Goal: Task Accomplishment & Management: Manage account settings

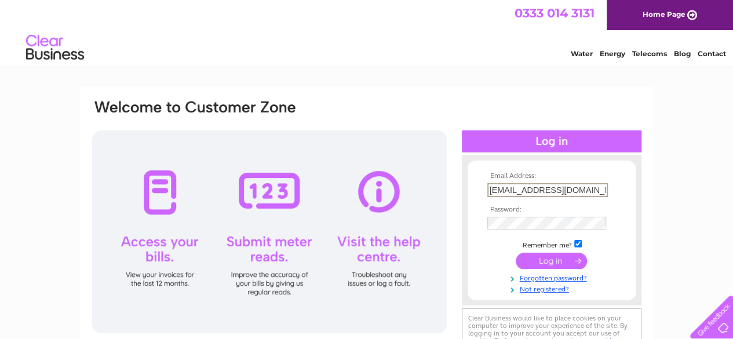
scroll to position [0, 2]
type input "[EMAIL_ADDRESS][DOMAIN_NAME]"
click at [554, 261] on input "submit" at bounding box center [551, 261] width 71 height 16
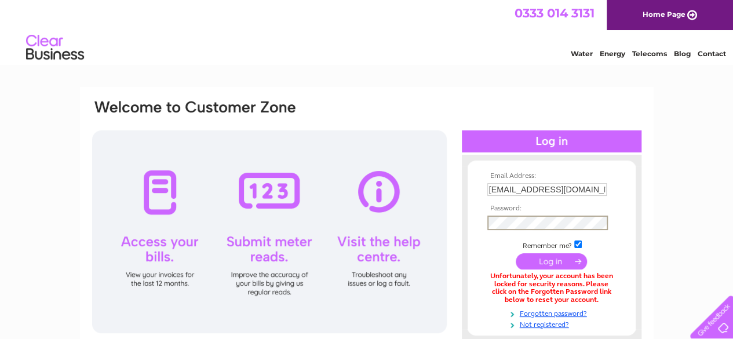
click at [516, 253] on input "submit" at bounding box center [551, 261] width 71 height 16
click at [548, 264] on input "submit" at bounding box center [551, 261] width 71 height 16
click at [516, 253] on input "submit" at bounding box center [551, 261] width 71 height 16
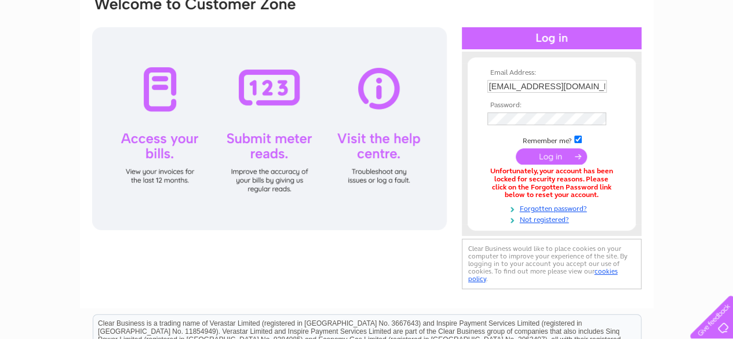
scroll to position [103, 0]
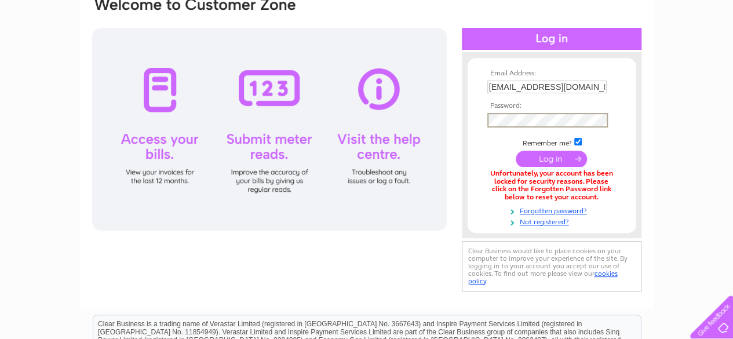
click at [516, 151] on input "submit" at bounding box center [551, 159] width 71 height 16
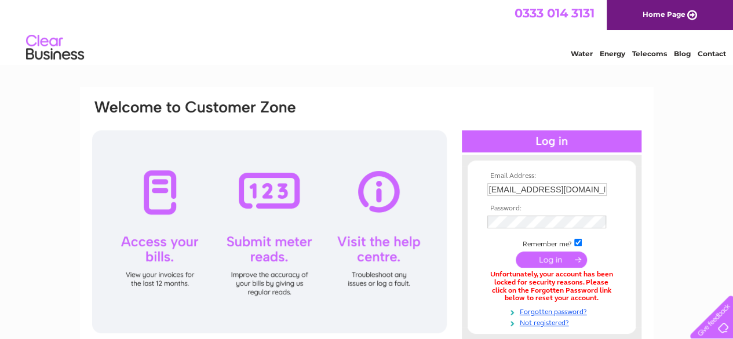
click at [593, 194] on input "[EMAIL_ADDRESS][DOMAIN_NAME]" at bounding box center [547, 189] width 119 height 13
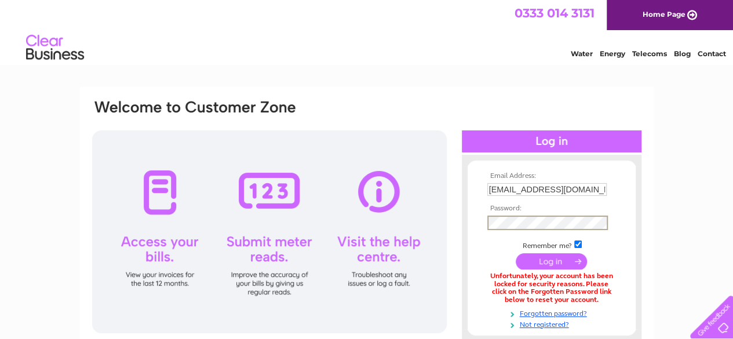
click at [546, 259] on input "submit" at bounding box center [551, 261] width 71 height 16
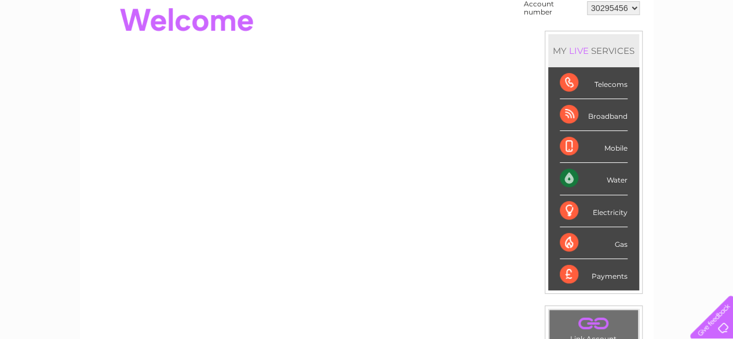
scroll to position [118, 0]
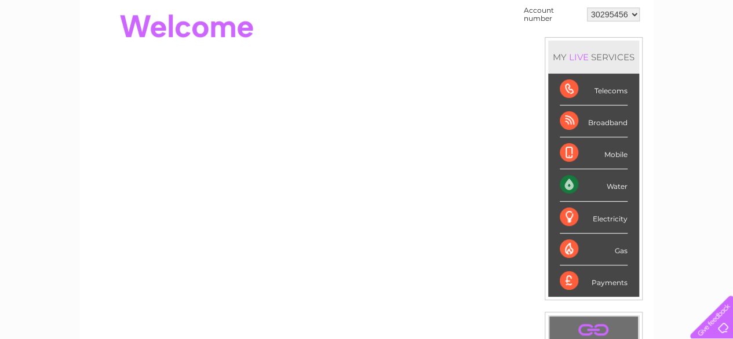
click at [321, 48] on div at bounding box center [302, 26] width 422 height 46
drag, startPoint x: 605, startPoint y: 221, endPoint x: 572, endPoint y: 184, distance: 49.3
click at [572, 184] on ul "Telecoms Broadband Mobile Water Electricity Gas Payments" at bounding box center [593, 185] width 91 height 223
click at [620, 188] on div "Water" at bounding box center [594, 185] width 68 height 32
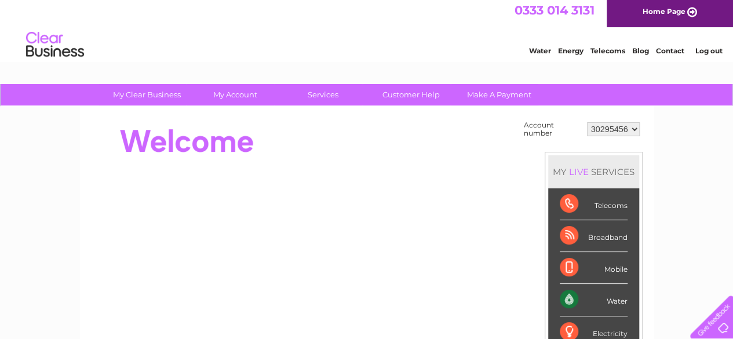
scroll to position [0, 0]
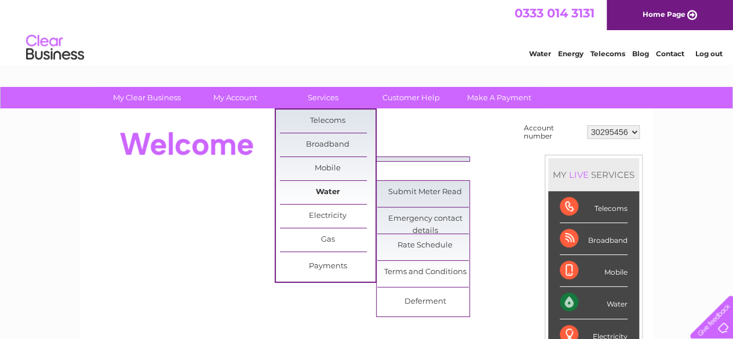
click at [336, 191] on link "Water" at bounding box center [328, 192] width 96 height 23
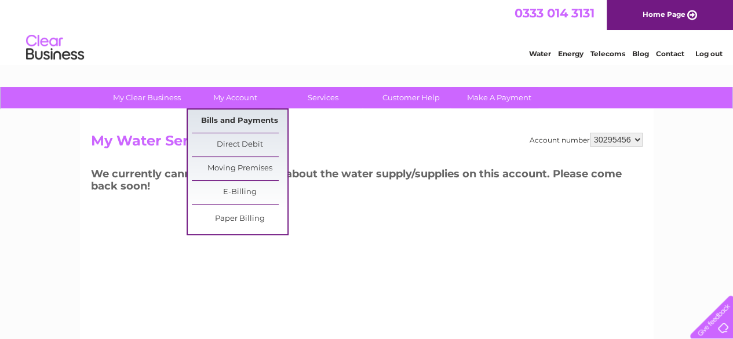
click at [245, 117] on link "Bills and Payments" at bounding box center [240, 121] width 96 height 23
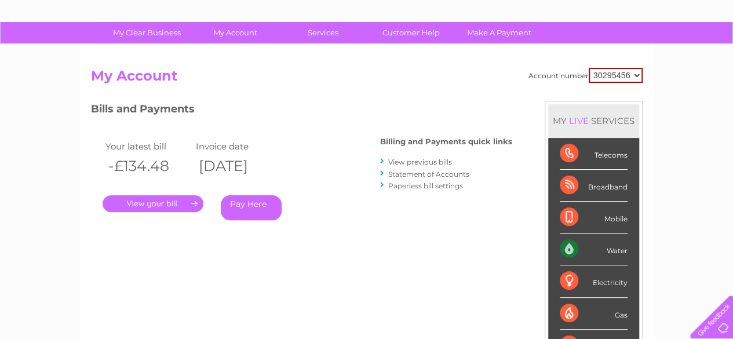
scroll to position [66, 0]
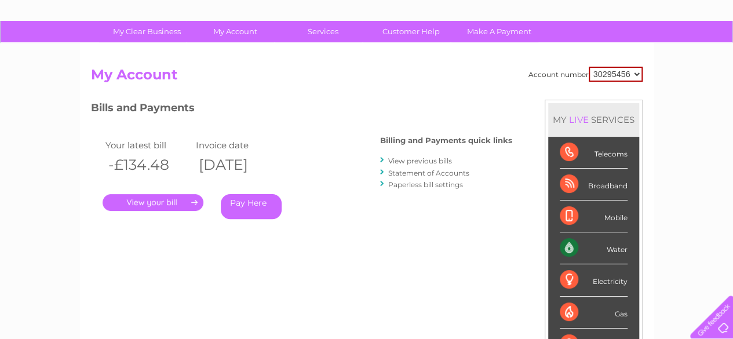
click at [174, 201] on link "." at bounding box center [153, 202] width 101 height 17
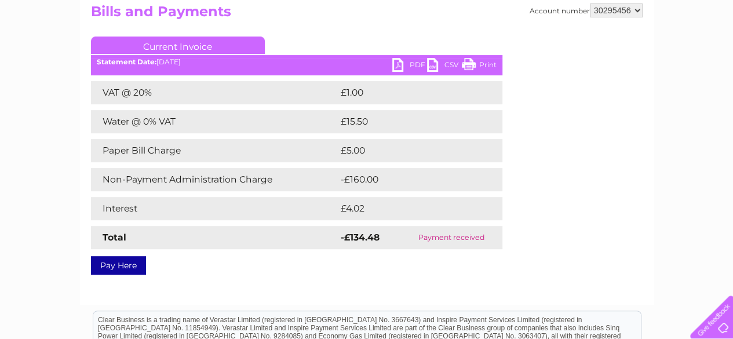
scroll to position [130, 0]
click at [555, 267] on div "Account number 30295456 Bills and Payments Current Invoice PDF CSV Print Total" at bounding box center [367, 136] width 552 height 267
click at [114, 260] on link "Pay Here" at bounding box center [118, 265] width 55 height 19
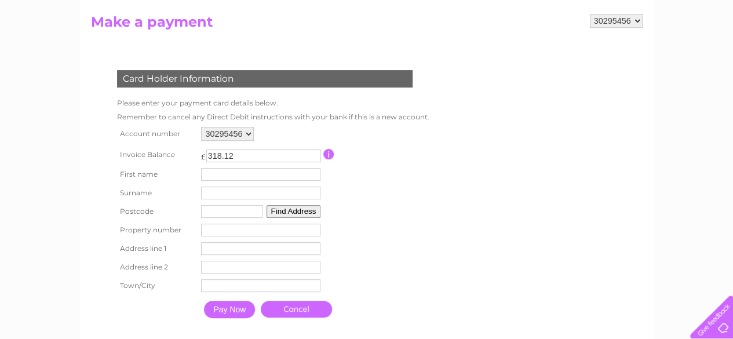
scroll to position [123, 0]
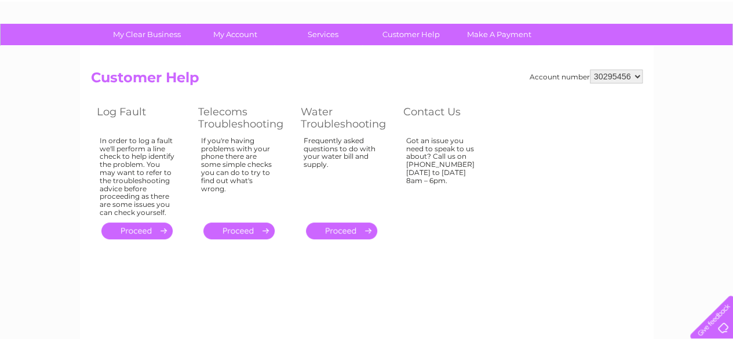
scroll to position [64, 0]
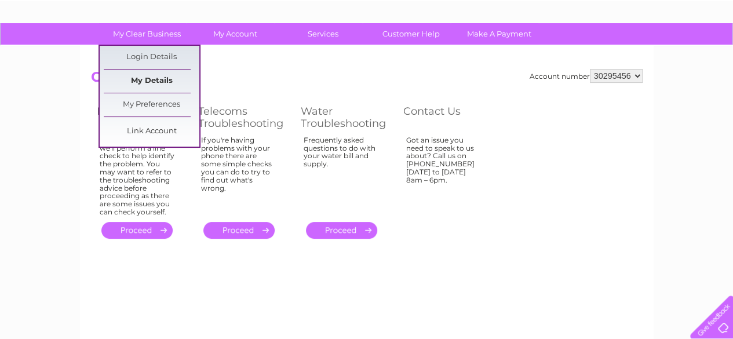
click at [161, 81] on link "My Details" at bounding box center [152, 81] width 96 height 23
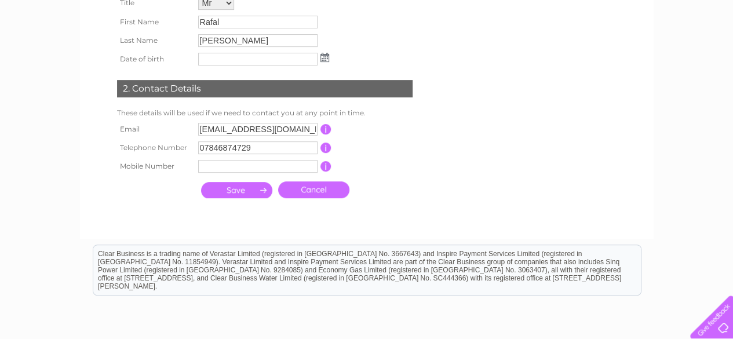
scroll to position [221, 0]
click at [224, 148] on input "07846874729" at bounding box center [257, 148] width 119 height 13
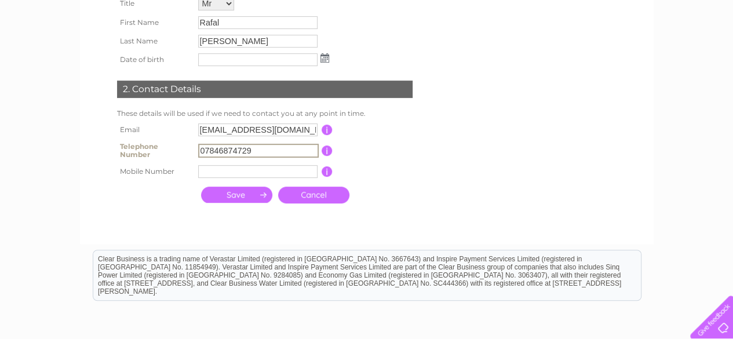
click at [224, 148] on input "07846874729" at bounding box center [258, 151] width 121 height 14
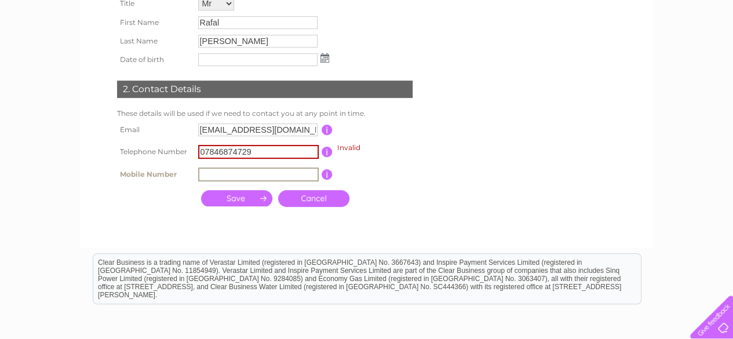
click at [225, 170] on input "text" at bounding box center [258, 175] width 121 height 14
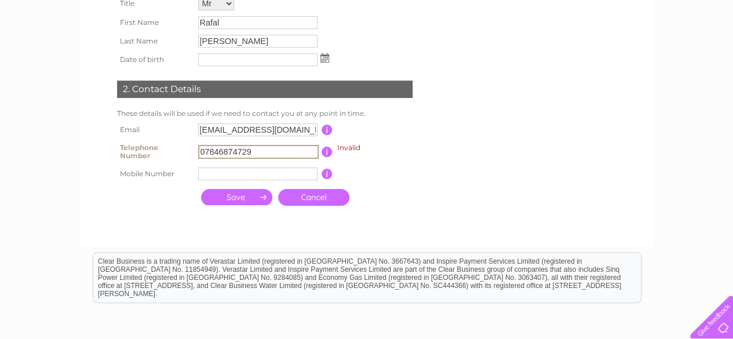
click at [268, 155] on input "07846874729" at bounding box center [258, 152] width 121 height 14
drag, startPoint x: 240, startPoint y: 159, endPoint x: 177, endPoint y: 160, distance: 62.6
click at [177, 160] on tr "Telephone Number 07846874729 Invalid This should be a valid landline telephone …" at bounding box center [269, 152] width 311 height 26
click at [214, 166] on td at bounding box center [258, 174] width 126 height 19
click at [214, 172] on input "text" at bounding box center [257, 174] width 119 height 13
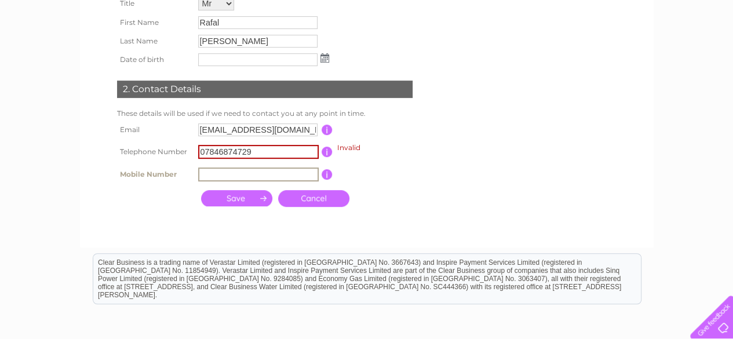
click at [270, 154] on input "07846874729" at bounding box center [258, 152] width 121 height 14
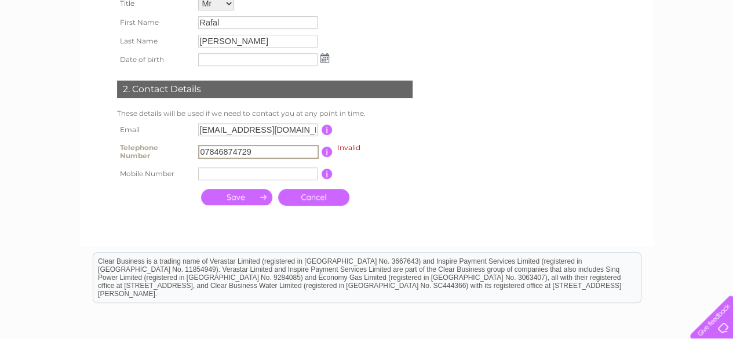
click at [253, 169] on input "text" at bounding box center [257, 174] width 119 height 13
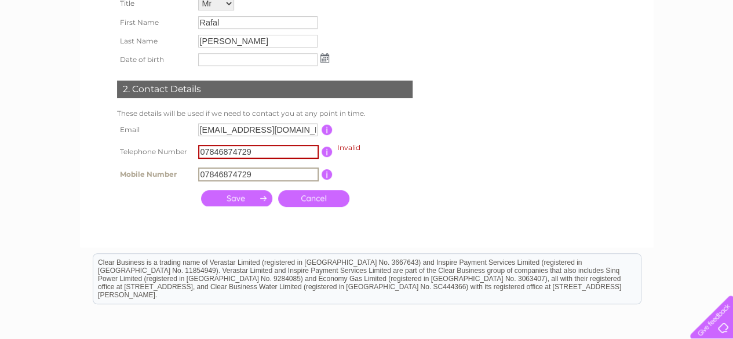
type input "07846874729"
click at [225, 210] on td "Cancel" at bounding box center [275, 198] width 160 height 28
click at [233, 205] on input "submit" at bounding box center [236, 197] width 71 height 16
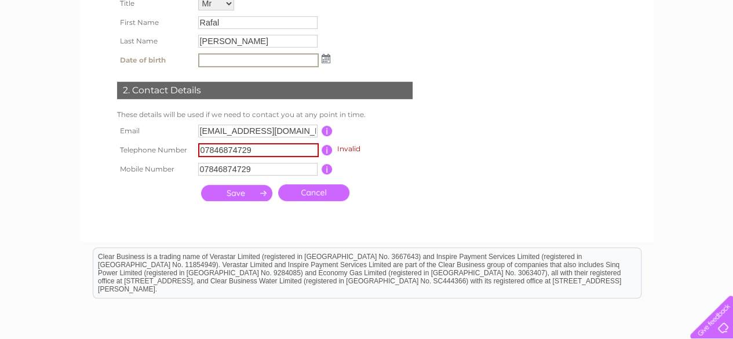
click at [238, 195] on input "submit" at bounding box center [236, 193] width 71 height 16
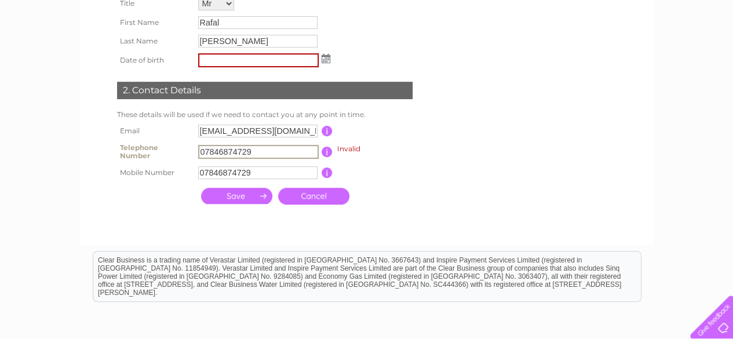
drag, startPoint x: 219, startPoint y: 158, endPoint x: 17, endPoint y: 140, distance: 202.6
click at [17, 140] on div "My Clear Business Login Details My Details My Preferences Link Account My Accou…" at bounding box center [366, 154] width 733 height 578
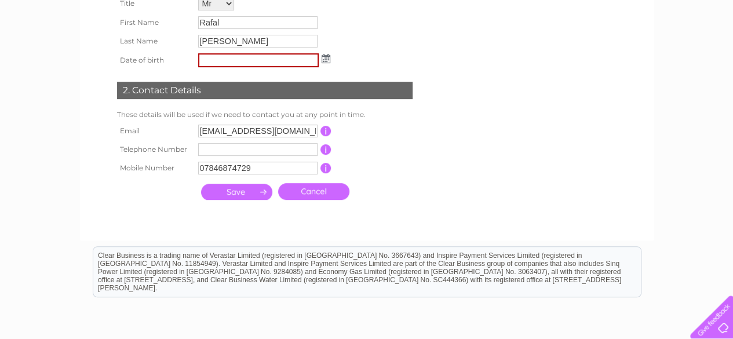
click at [229, 196] on input "submit" at bounding box center [236, 192] width 71 height 16
click at [221, 183] on td at bounding box center [236, 191] width 77 height 23
click at [232, 194] on input "submit" at bounding box center [236, 192] width 71 height 16
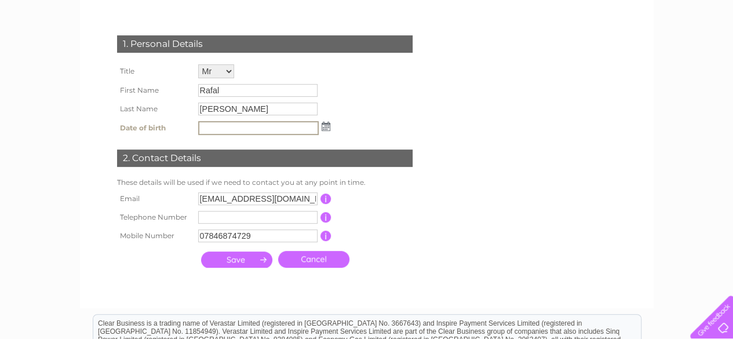
scroll to position [153, 0]
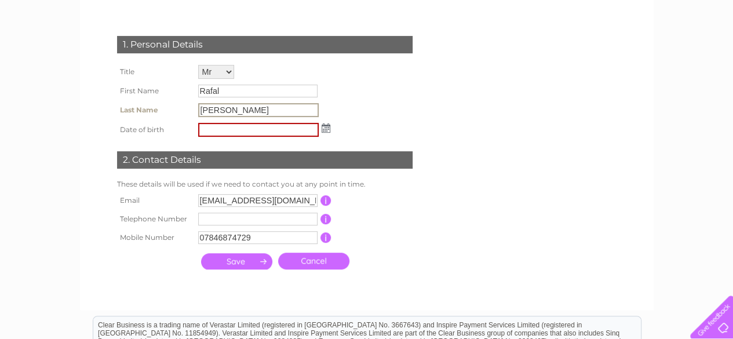
click at [218, 112] on input "[PERSON_NAME]" at bounding box center [258, 110] width 121 height 14
click at [210, 112] on input "[PERSON_NAME]" at bounding box center [258, 110] width 121 height 14
click at [215, 111] on input "[PERSON_NAME]" at bounding box center [258, 110] width 121 height 14
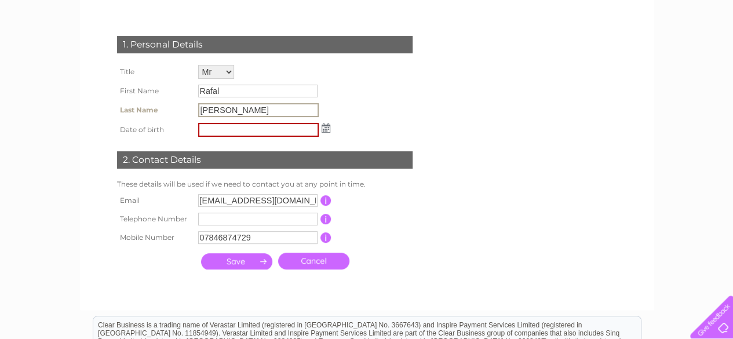
click at [219, 111] on input "[PERSON_NAME]" at bounding box center [258, 110] width 121 height 14
click at [216, 111] on input "[PERSON_NAME]" at bounding box center [258, 110] width 121 height 14
click at [363, 95] on div "1. Personal Details Title Mr Mrs Ms Miss Dr Rev Prof Other First Name [GEOGRAPH…" at bounding box center [267, 149] width 353 height 251
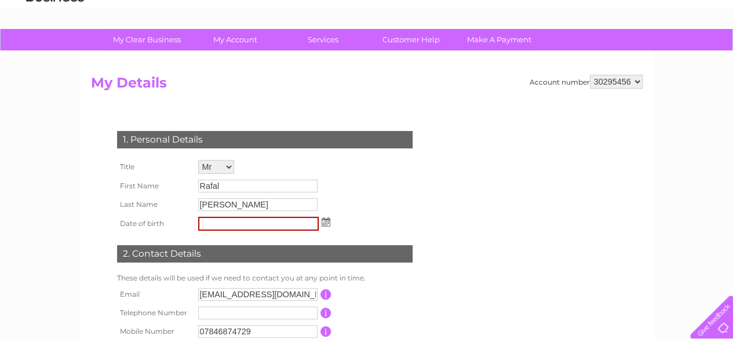
scroll to position [59, 0]
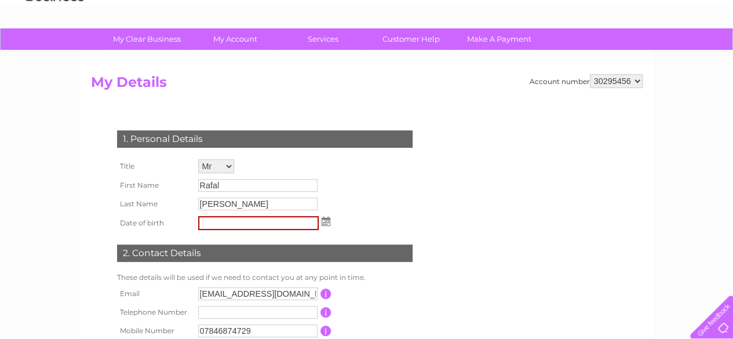
click at [216, 206] on input "[PERSON_NAME]" at bounding box center [257, 204] width 119 height 13
